Goal: Task Accomplishment & Management: Manage account settings

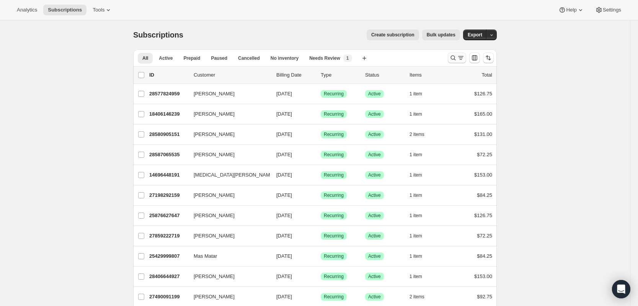
click at [452, 58] on button "Search and filter results" at bounding box center [457, 57] width 18 height 11
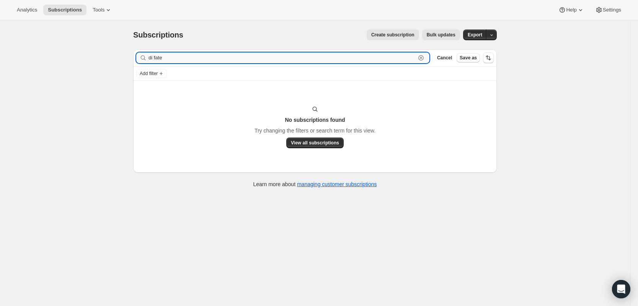
click at [157, 59] on input "di fate" at bounding box center [282, 57] width 267 height 11
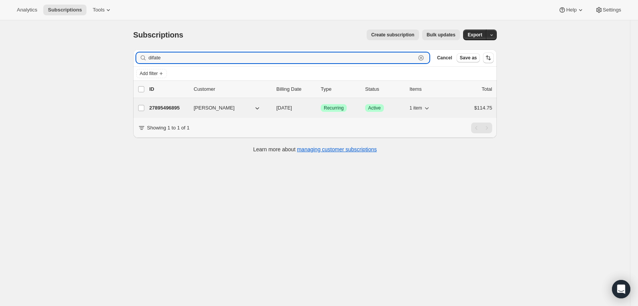
type input "difate"
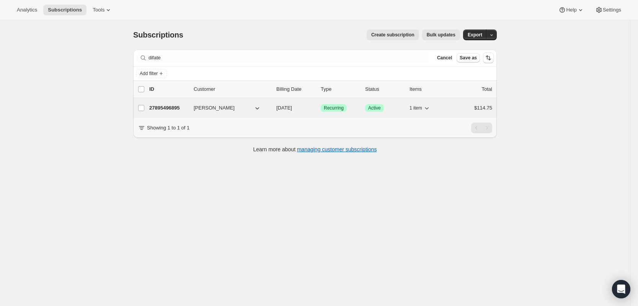
click at [185, 109] on p "27895496895" at bounding box center [168, 108] width 38 height 8
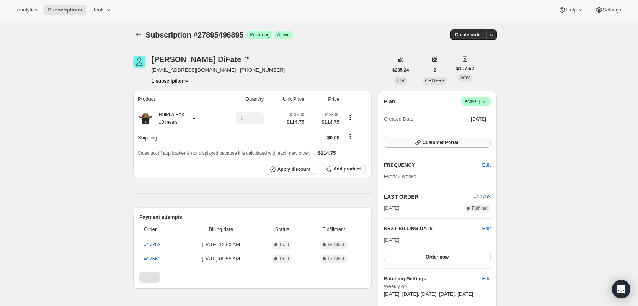
click at [422, 143] on icon "button" at bounding box center [418, 143] width 8 height 8
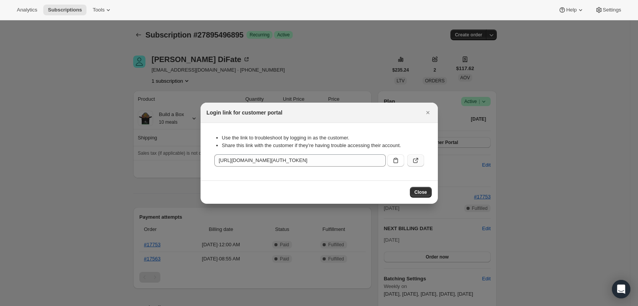
click at [422, 162] on button ":rcs:" at bounding box center [415, 160] width 17 height 12
click at [428, 111] on icon "Close" at bounding box center [428, 113] width 8 height 8
